Goal: Information Seeking & Learning: Learn about a topic

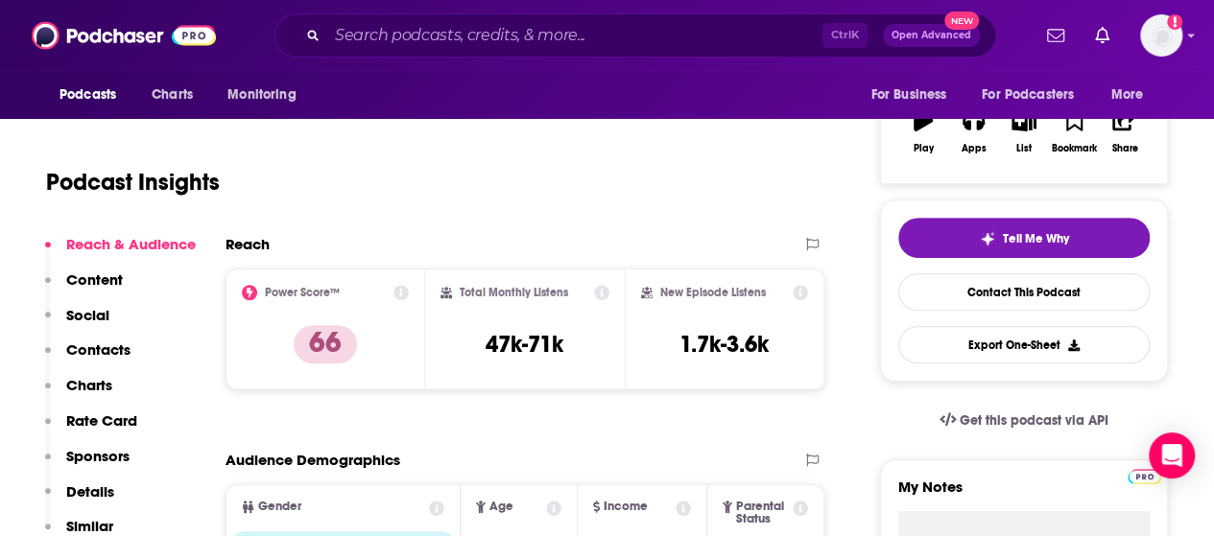
scroll to position [319, 0]
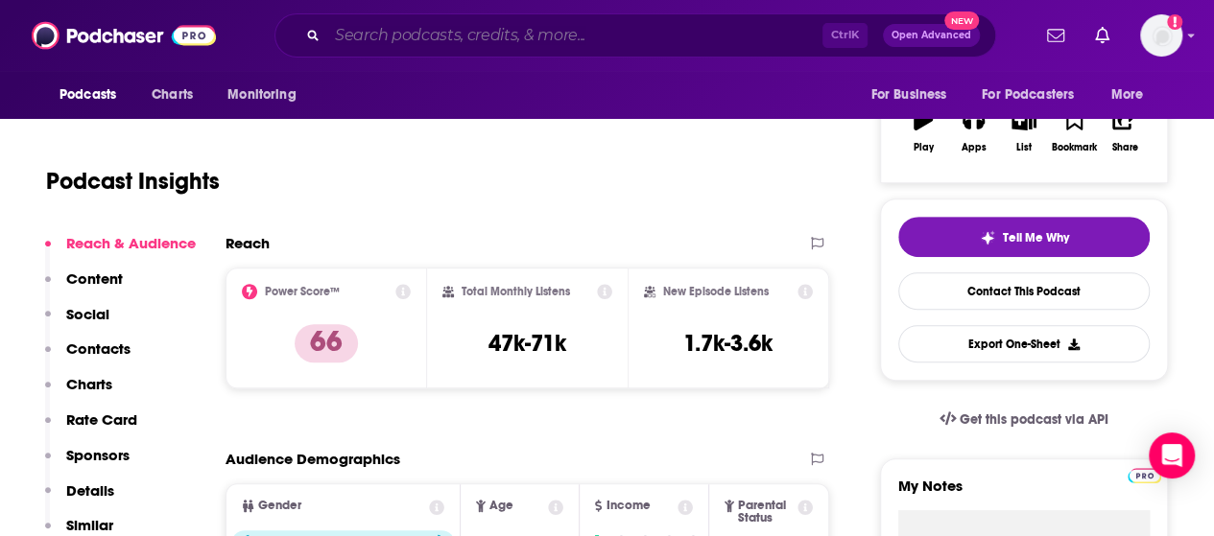
click at [532, 34] on input "Search podcasts, credits, & more..." at bounding box center [574, 35] width 495 height 31
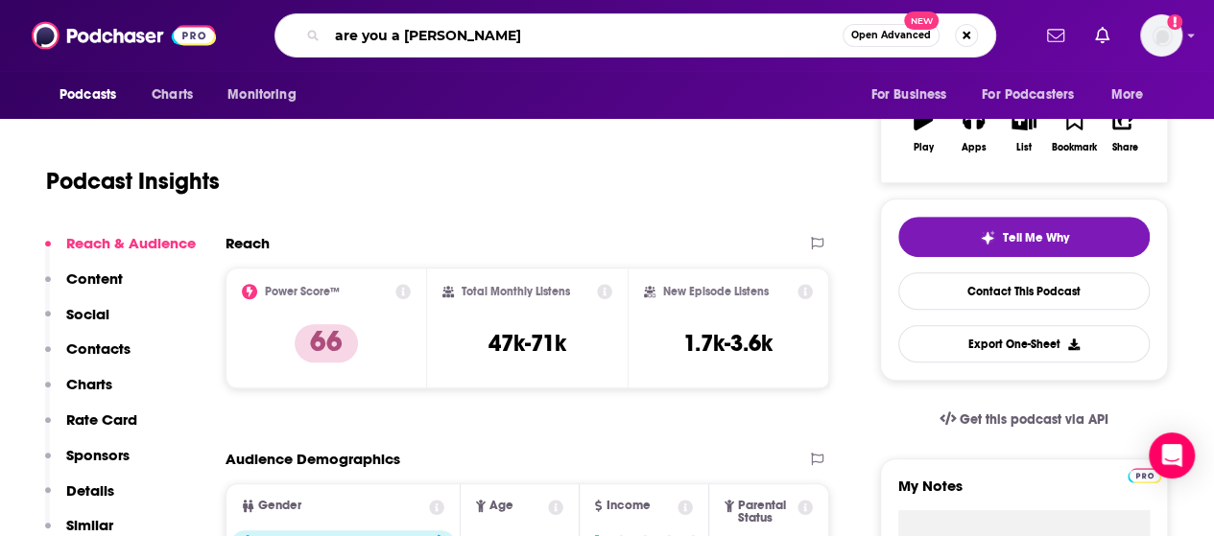
type input "are you a charlotte"
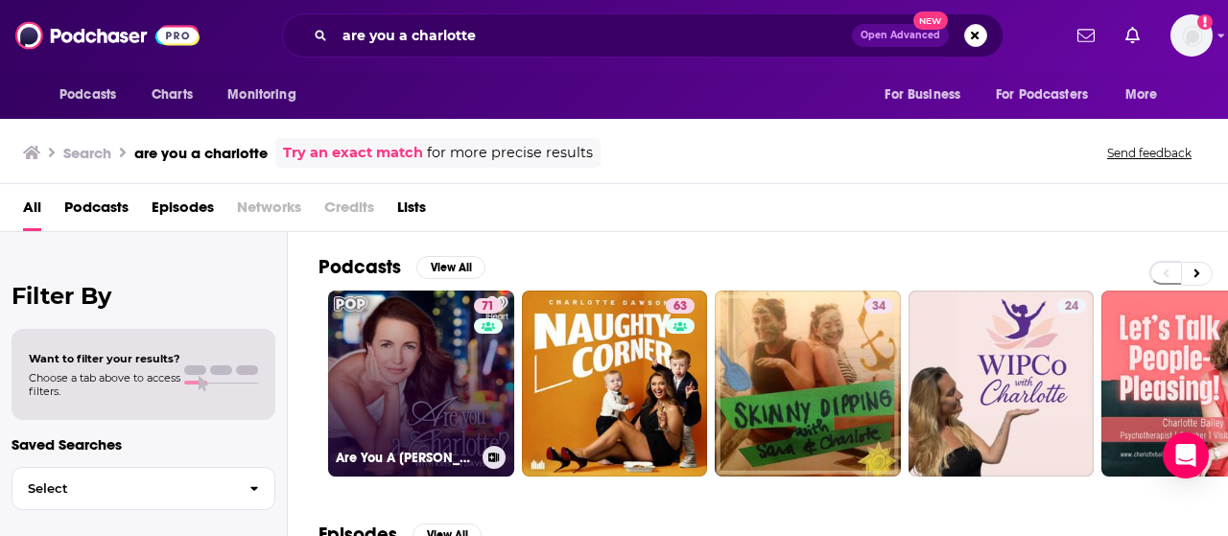
click at [433, 379] on link "71 Are You A [PERSON_NAME]?" at bounding box center [421, 384] width 186 height 186
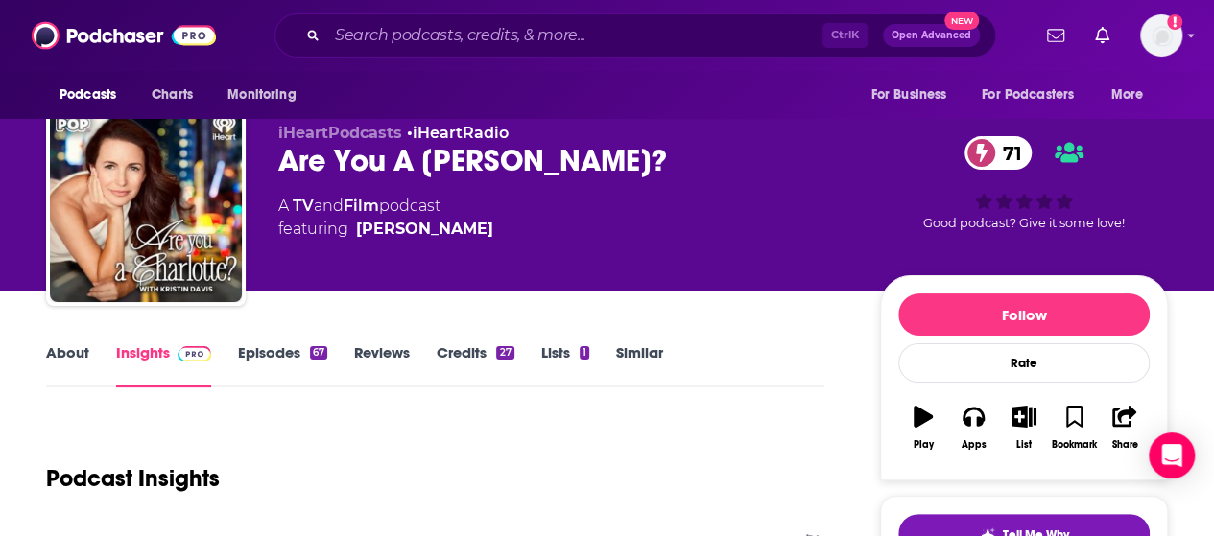
scroll to position [356, 0]
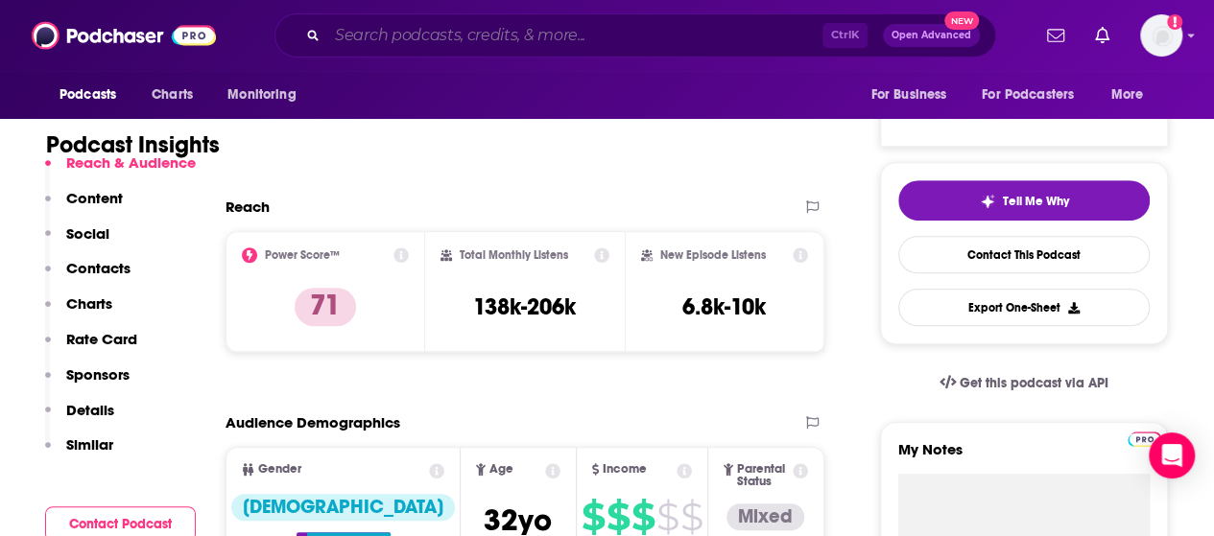
click at [583, 37] on input "Search podcasts, credits, & more..." at bounding box center [574, 35] width 495 height 31
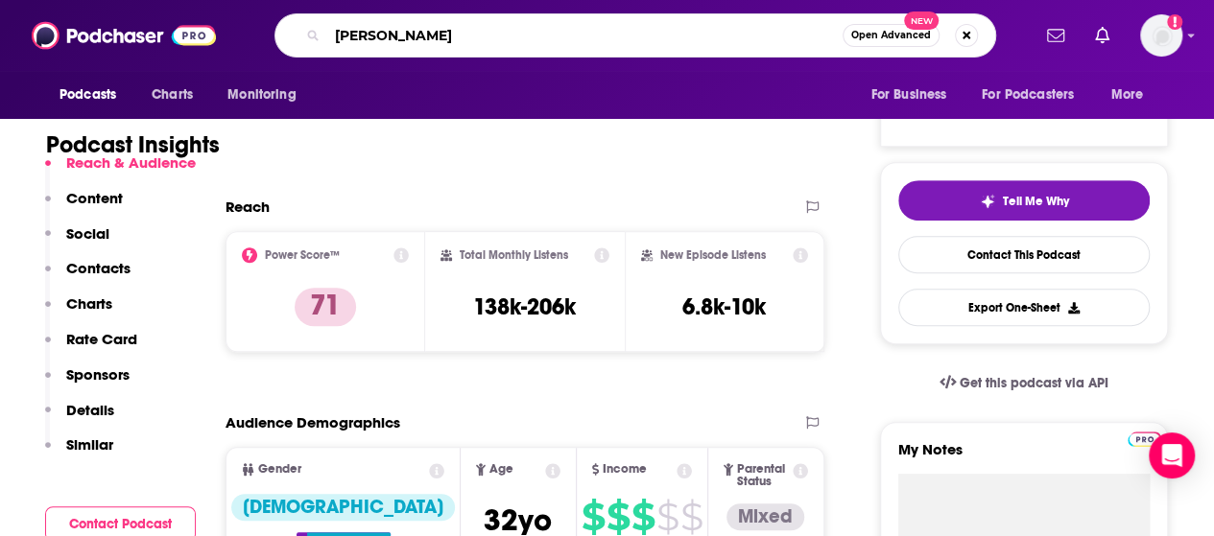
type input "[PERSON_NAME]"
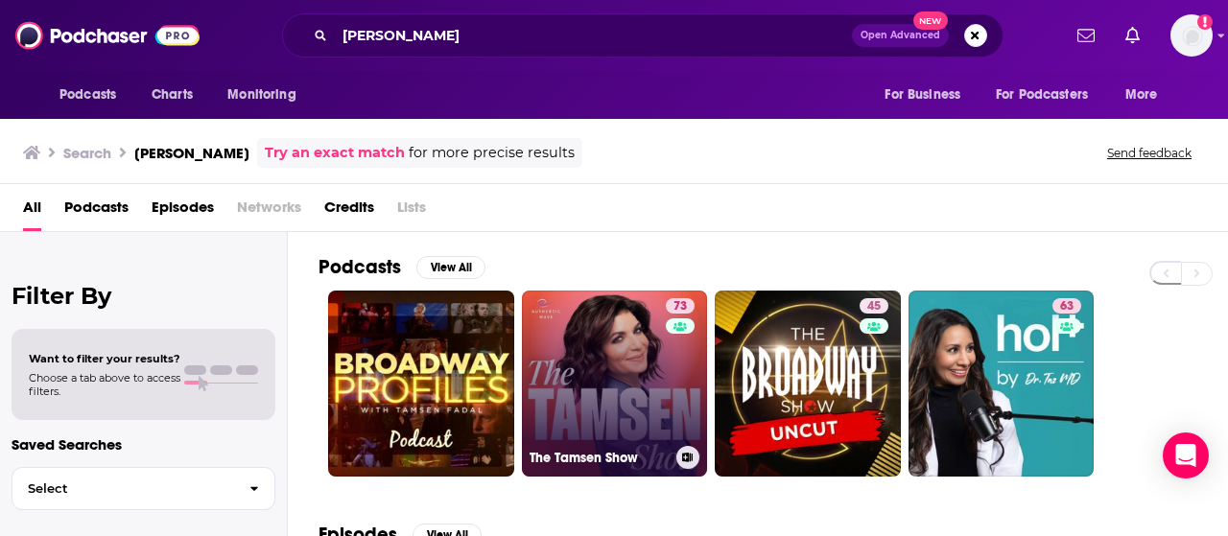
click at [586, 350] on link "73 The Tamsen Show" at bounding box center [615, 384] width 186 height 186
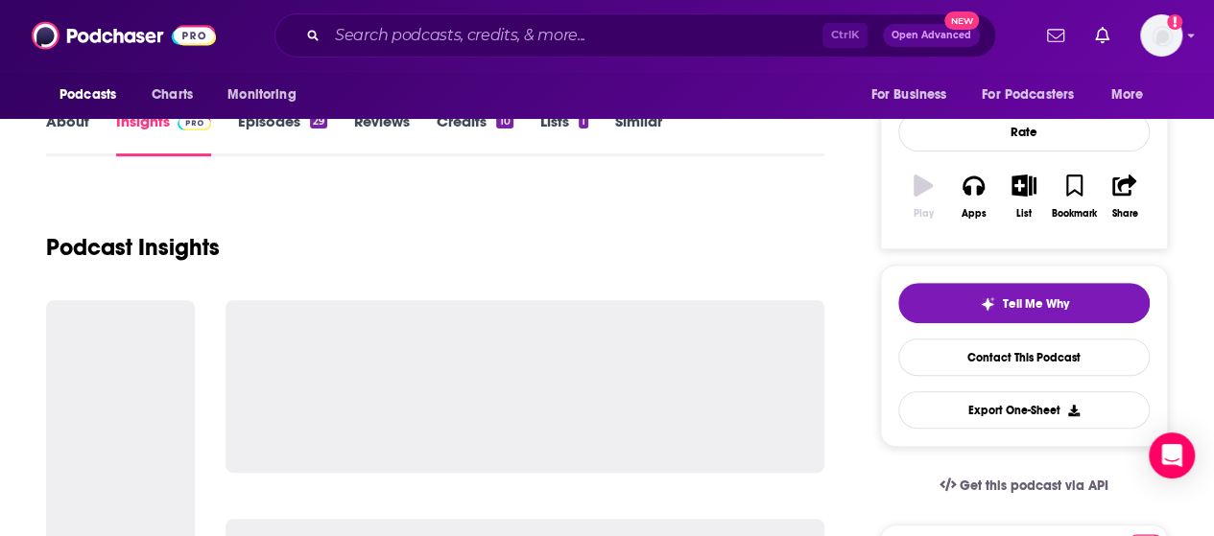
scroll to position [261, 0]
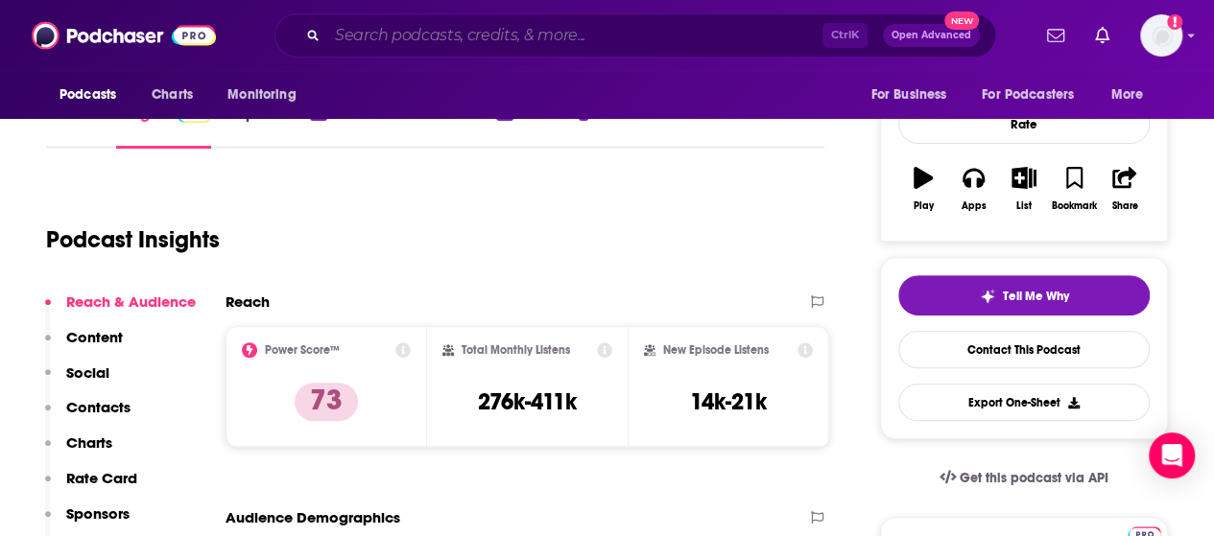
click at [491, 31] on input "Search podcasts, credits, & more..." at bounding box center [574, 35] width 495 height 31
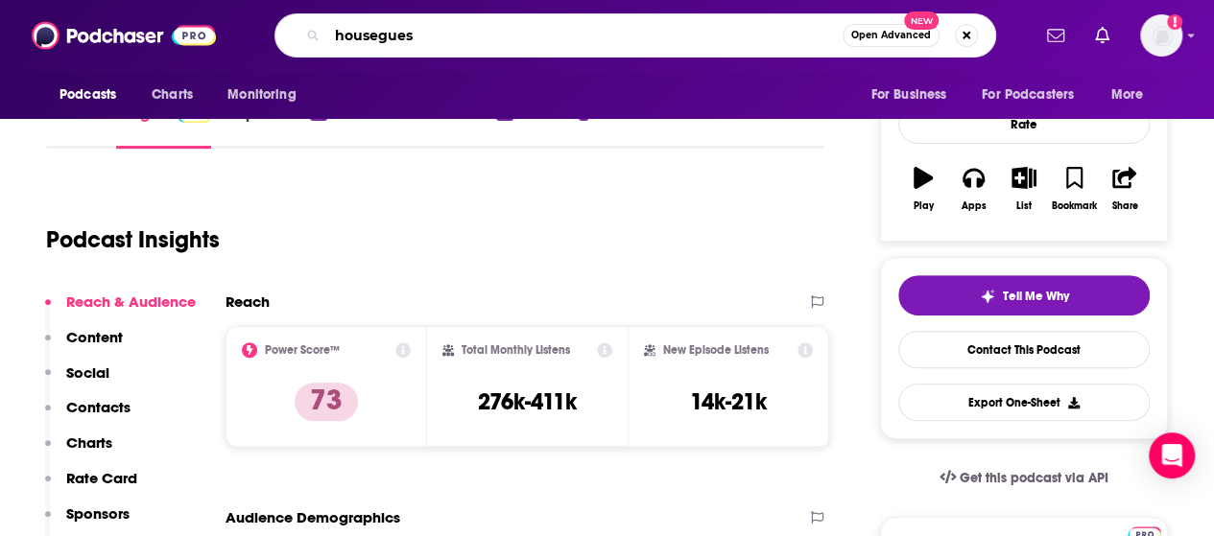
type input "houseguest"
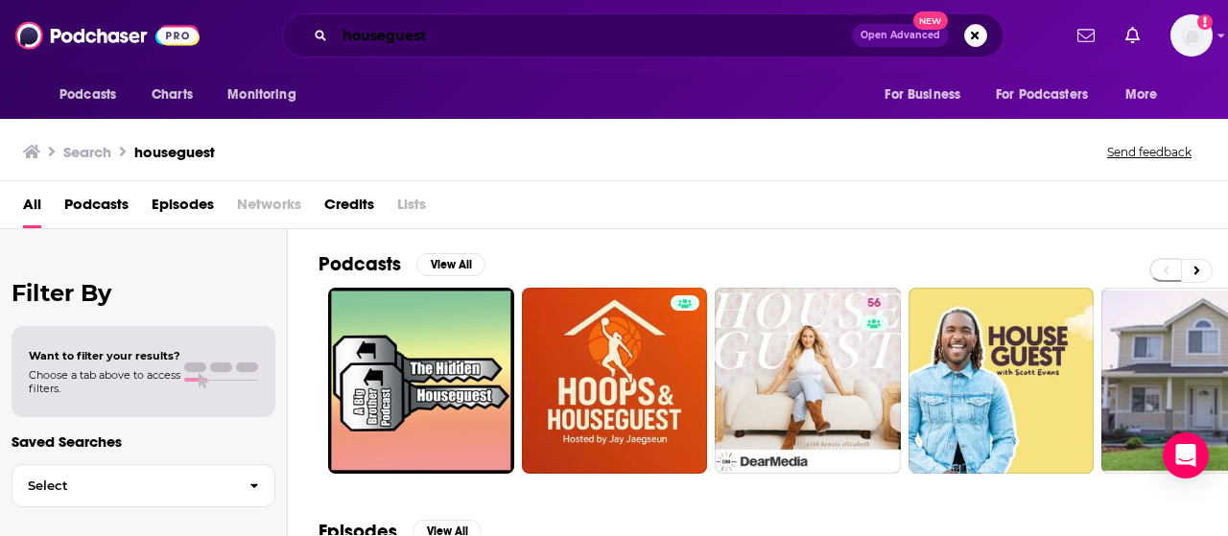
click at [434, 27] on input "houseguest" at bounding box center [593, 35] width 517 height 31
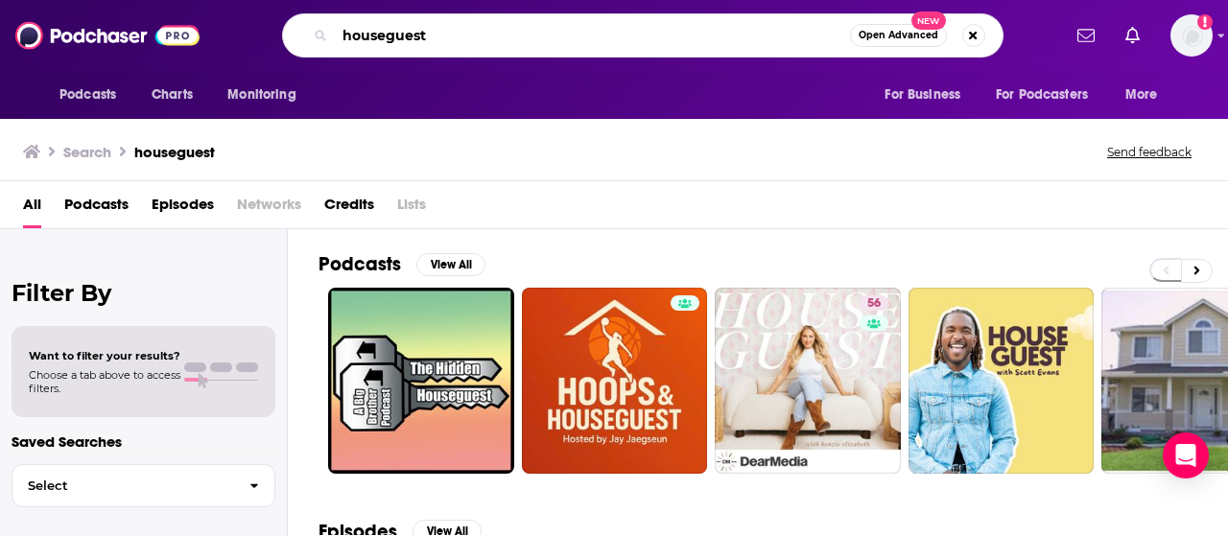
click at [434, 27] on input "houseguest" at bounding box center [592, 35] width 515 height 31
type input "[PERSON_NAME]"
